Goal: Navigation & Orientation: Find specific page/section

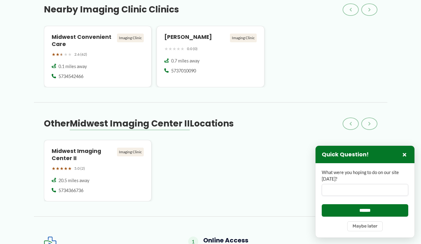
scroll to position [592, 0]
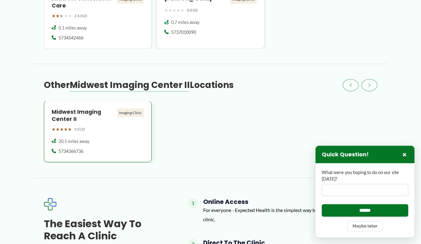
click at [88, 113] on h4 "Midwest Imaging Center II" at bounding box center [83, 116] width 63 height 14
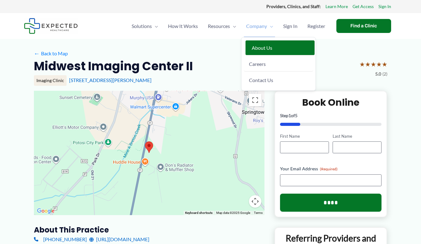
click at [256, 44] on link "About Us" at bounding box center [280, 47] width 69 height 15
